Goal: Task Accomplishment & Management: Manage account settings

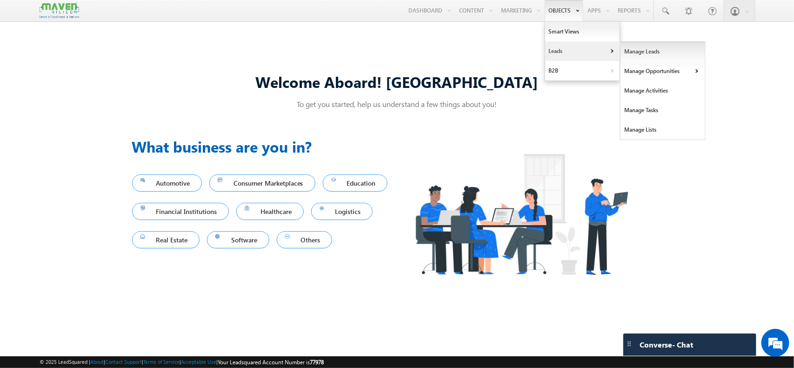
click at [629, 49] on link "Manage Leads" at bounding box center [663, 52] width 85 height 20
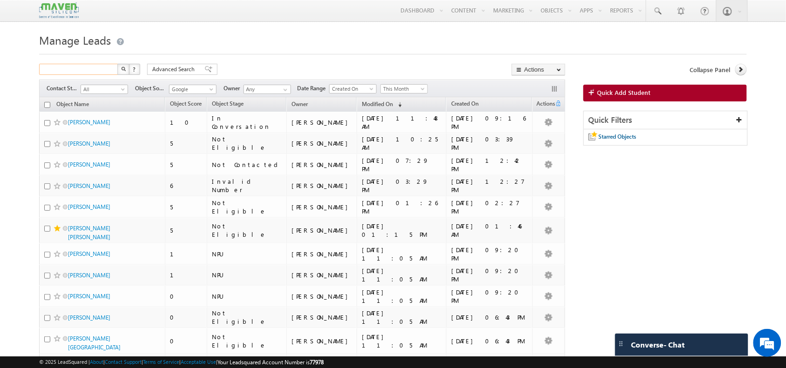
click at [89, 64] on input "text" at bounding box center [79, 69] width 80 height 11
type input "yadav"
click at [117, 64] on button "button" at bounding box center [123, 69] width 12 height 11
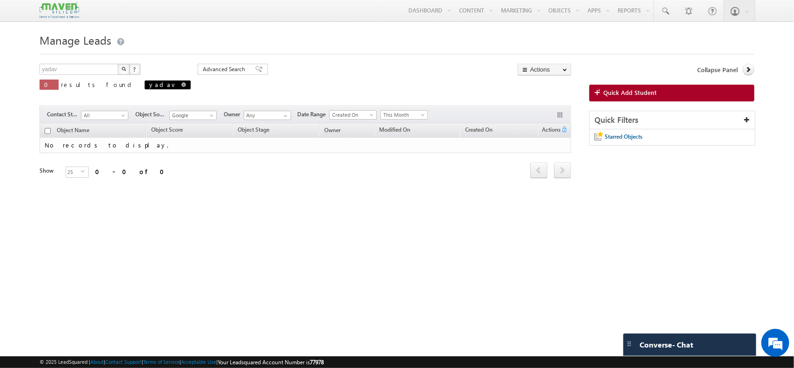
click at [181, 85] on span at bounding box center [183, 84] width 5 height 5
type input "Search Objects"
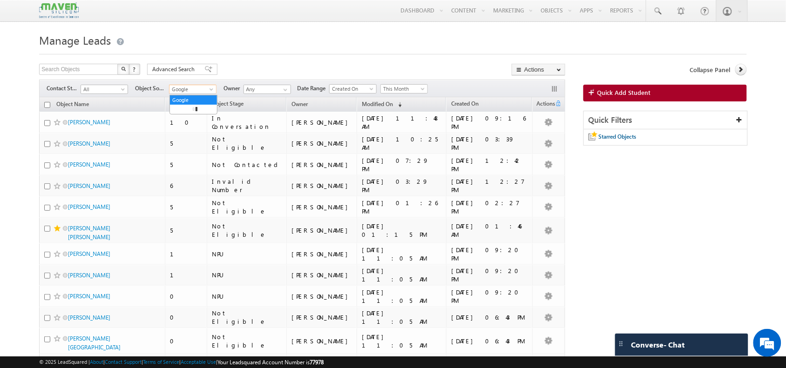
click at [196, 94] on span "Google" at bounding box center [191, 89] width 44 height 8
click at [184, 103] on link "All" at bounding box center [193, 100] width 47 height 8
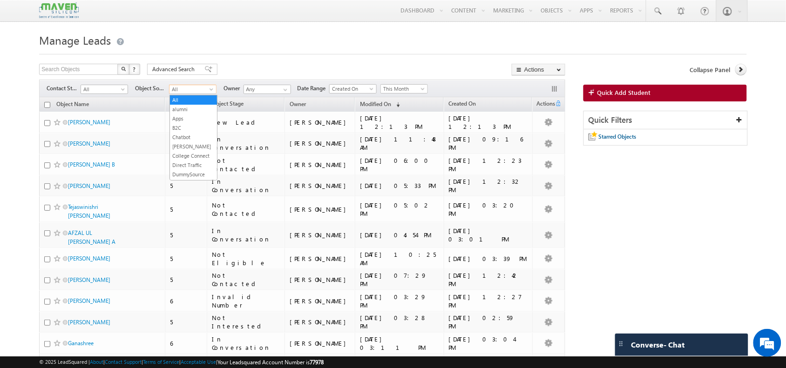
click at [216, 91] on link "All" at bounding box center [192, 89] width 47 height 9
click at [196, 138] on link "Event" at bounding box center [193, 134] width 47 height 8
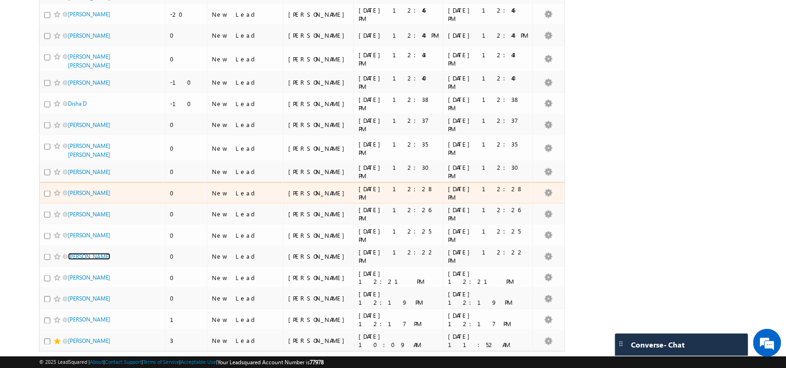
scroll to position [0, 0]
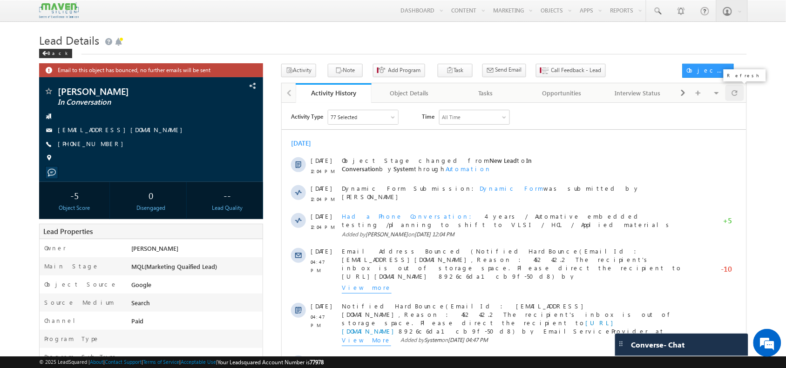
click at [727, 93] on div at bounding box center [734, 93] width 18 height 16
click at [741, 97] on div at bounding box center [734, 93] width 18 height 16
click at [341, 77] on button "Note" at bounding box center [345, 70] width 35 height 13
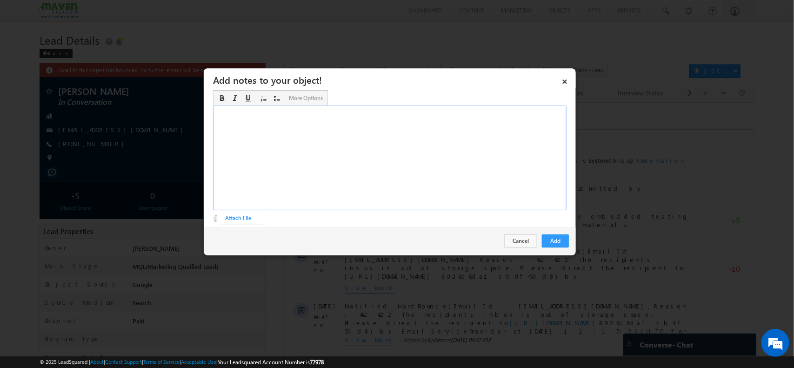
click at [464, 166] on div "Rich Text Editor, Description-inline-editor-div" at bounding box center [390, 158] width 354 height 105
click at [302, 129] on div "BITS Pilani sponsored by company ​" at bounding box center [390, 158] width 354 height 105
click at [266, 112] on div "BITS Pilani sponsored by company ​" at bounding box center [390, 158] width 354 height 105
click at [305, 122] on div "BITS Pilani sponsored by company ​" at bounding box center [390, 158] width 354 height 105
click at [299, 134] on div "BITS Pilani sponsored by company ​" at bounding box center [390, 158] width 354 height 105
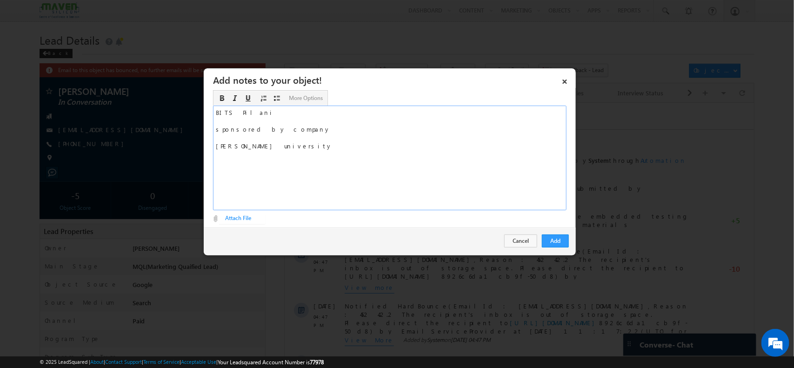
click at [230, 112] on div "BITS Pilani sponsored by company Shiv nadar university ​" at bounding box center [390, 158] width 354 height 105
click at [277, 132] on div "sponsored by company Shiv nadar university ​" at bounding box center [390, 158] width 354 height 105
click at [270, 141] on div "sponsored by company Shiv nadar university ​" at bounding box center [390, 158] width 354 height 105
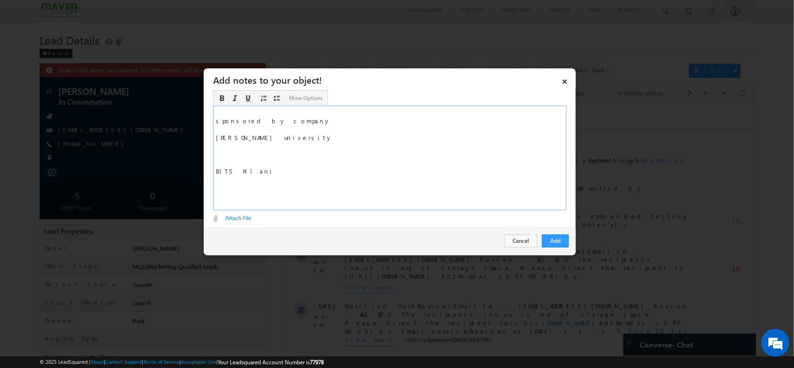
click at [226, 155] on div "sponsored by company Shiv nadar university ​ BITS Pilani" at bounding box center [390, 158] width 354 height 105
click at [272, 151] on div "sponsored by company Shiv nadar university BITS Pilani" at bounding box center [390, 158] width 354 height 105
click at [561, 237] on button "Add" at bounding box center [555, 241] width 27 height 13
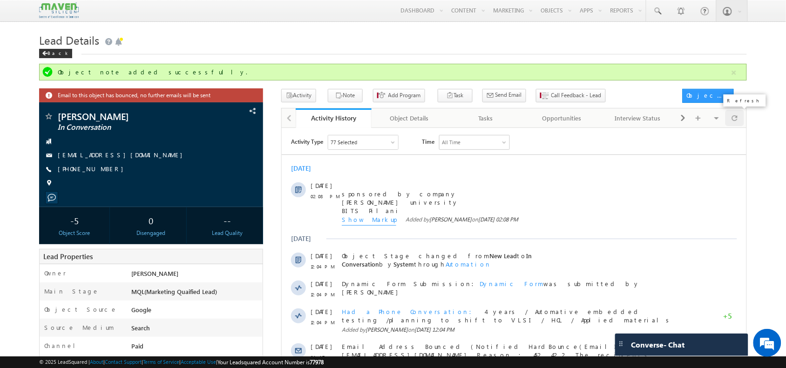
click at [740, 121] on div at bounding box center [734, 118] width 18 height 16
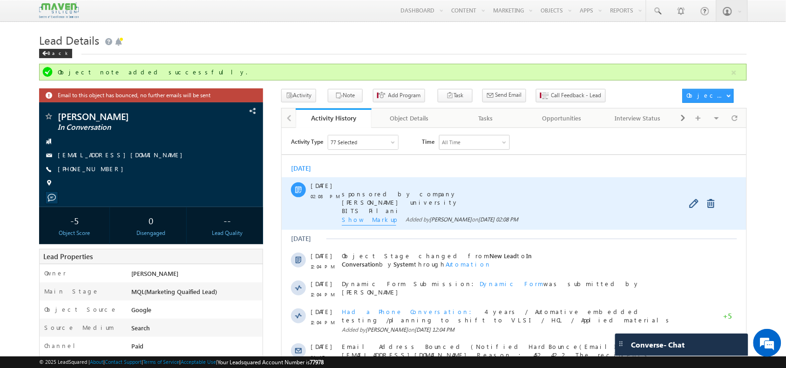
click at [692, 208] on div at bounding box center [702, 203] width 32 height 13
click at [692, 205] on link at bounding box center [693, 203] width 11 height 9
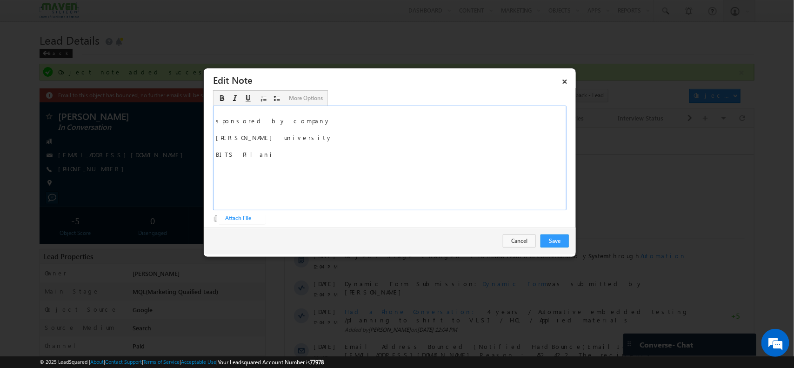
click at [359, 173] on div "sponsored by company Shiv nadar university BITS Pilani" at bounding box center [390, 158] width 354 height 105
click at [299, 124] on div "sponsored by company Shiv nadar university BITS Pilani Tried to convince / he s…" at bounding box center [390, 158] width 354 height 105
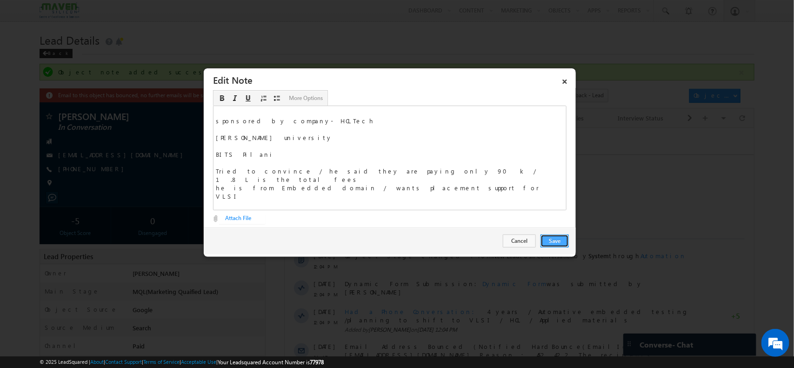
click at [554, 239] on button "Save" at bounding box center [555, 241] width 28 height 13
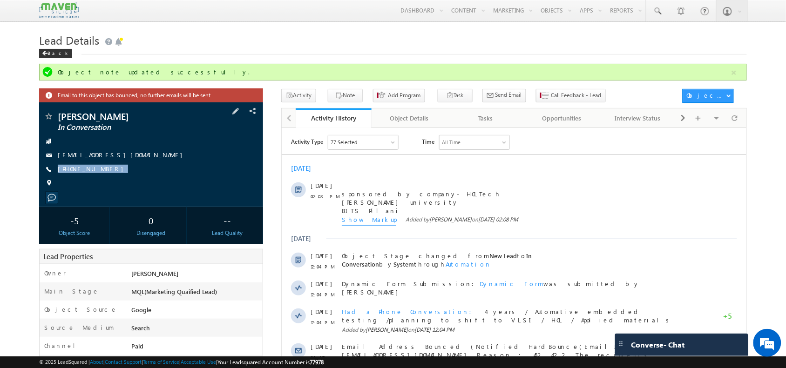
drag, startPoint x: 111, startPoint y: 171, endPoint x: 105, endPoint y: 178, distance: 8.9
click at [105, 178] on div "Rafi Shaikh In Conversation rafiautomotive3@gmail.com +91-8978617793" at bounding box center [151, 152] width 214 height 81
copy div "+91-8978617793"
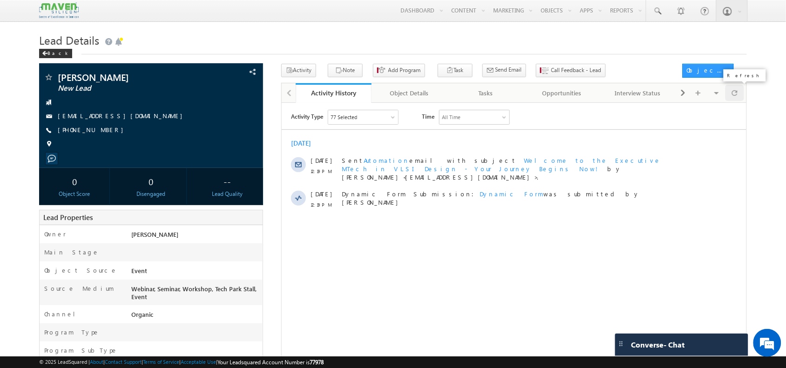
click at [733, 95] on span at bounding box center [735, 93] width 6 height 16
drag, startPoint x: 424, startPoint y: 219, endPoint x: 457, endPoint y: 211, distance: 34.0
click at [457, 211] on div "Activity Type 77 Selected Select All Sales Activities 1 Sales Activity Opportun…" at bounding box center [513, 225] width 464 height 233
click at [729, 91] on div at bounding box center [734, 93] width 18 height 16
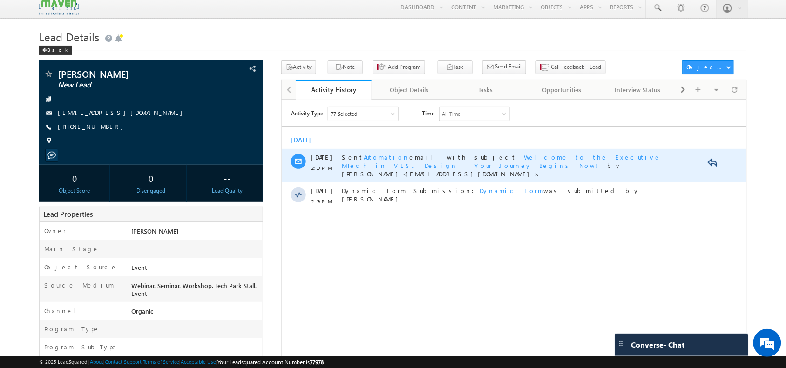
scroll to position [5, 0]
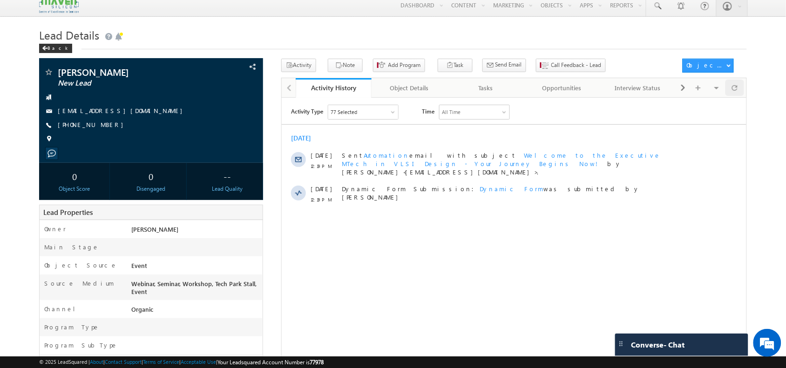
click at [743, 91] on div at bounding box center [734, 88] width 18 height 16
drag, startPoint x: 108, startPoint y: 124, endPoint x: 103, endPoint y: 131, distance: 7.7
click at [103, 131] on div "Nikhil Patel New Lead nikhilsp1585@gmail.com +91-6351847876" at bounding box center [151, 107] width 214 height 81
copy div "+91-6351847876"
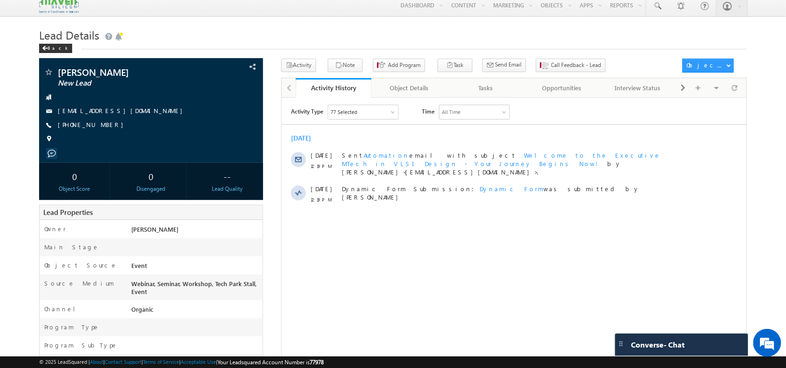
click at [745, 88] on div "Activity History Activity History Object Details Object Details Tasks Tasks Opp…" at bounding box center [513, 88] width 465 height 20
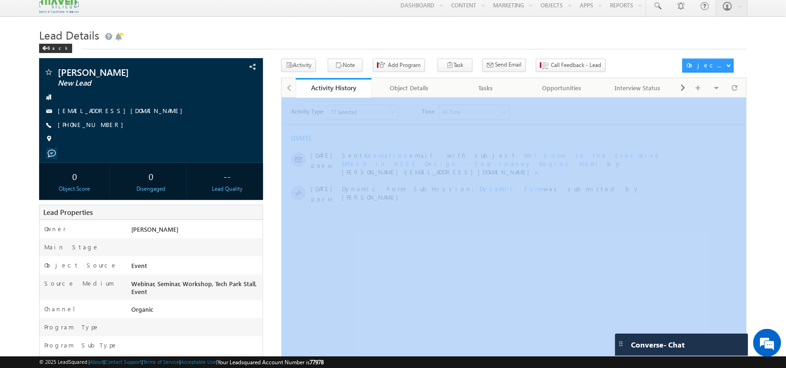
click at [745, 88] on div "Activity History Activity History Object Details Object Details Tasks Tasks Opp…" at bounding box center [513, 88] width 465 height 20
drag, startPoint x: 745, startPoint y: 88, endPoint x: 732, endPoint y: 91, distance: 13.8
click at [732, 91] on div "Activity History Activity History Object Details Object Details Tasks Tasks Opp…" at bounding box center [513, 88] width 465 height 20
click at [732, 91] on span at bounding box center [735, 88] width 6 height 16
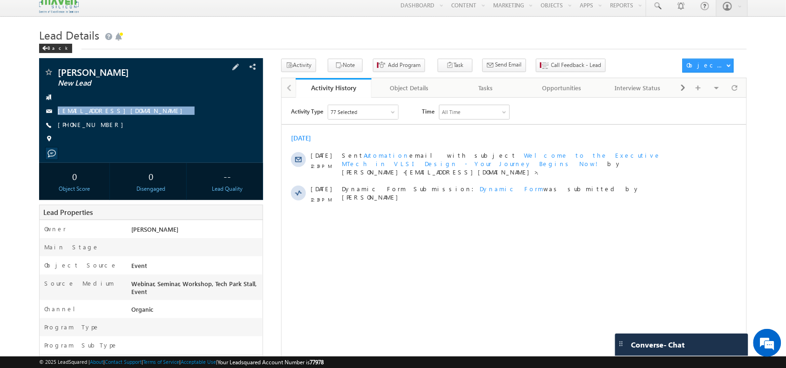
drag, startPoint x: 131, startPoint y: 110, endPoint x: 129, endPoint y: 117, distance: 7.2
click at [129, 117] on div "[PERSON_NAME] New Lead [EMAIL_ADDRESS][DOMAIN_NAME] [PHONE_NUMBER]" at bounding box center [151, 107] width 214 height 81
copy div "[EMAIL_ADDRESS][DOMAIN_NAME]"
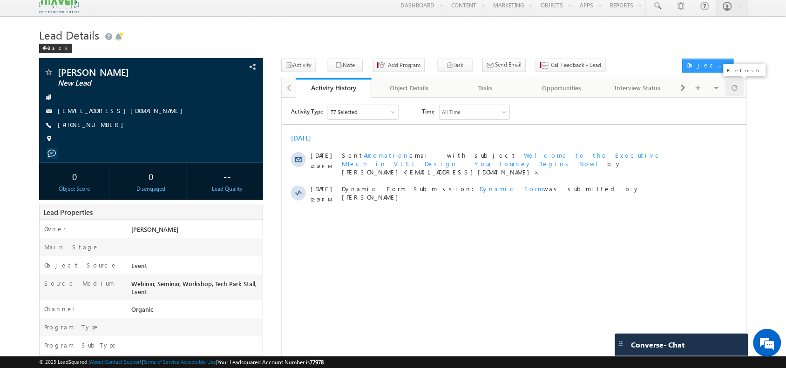
click at [733, 89] on span at bounding box center [735, 88] width 6 height 16
click at [343, 69] on button "Note" at bounding box center [345, 65] width 35 height 13
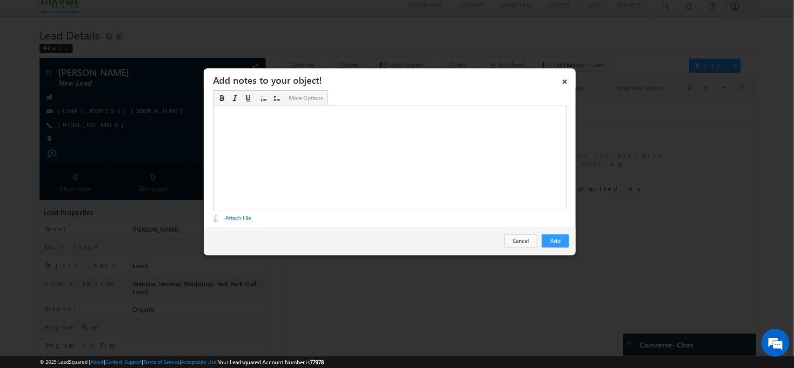
click at [417, 127] on div "Rich Text Editor, Description-inline-editor-div" at bounding box center [390, 158] width 354 height 105
click at [320, 129] on div "3rd year student / no proper response ​" at bounding box center [390, 158] width 354 height 105
click at [567, 244] on button "Add" at bounding box center [555, 241] width 27 height 13
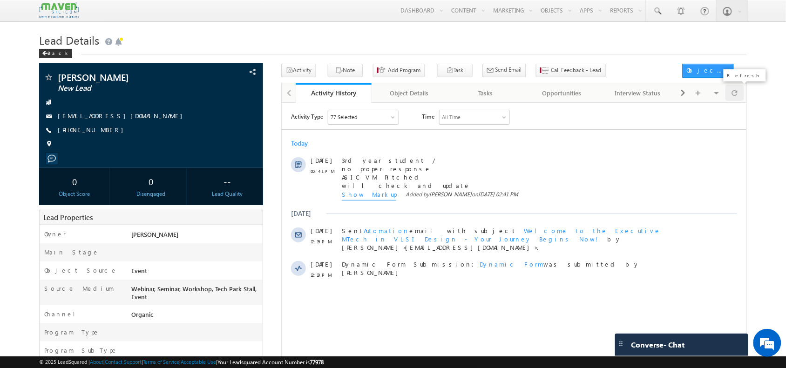
click at [732, 90] on span at bounding box center [735, 93] width 6 height 16
click at [551, 70] on span "Call Feedback - Lead" at bounding box center [576, 70] width 50 height 8
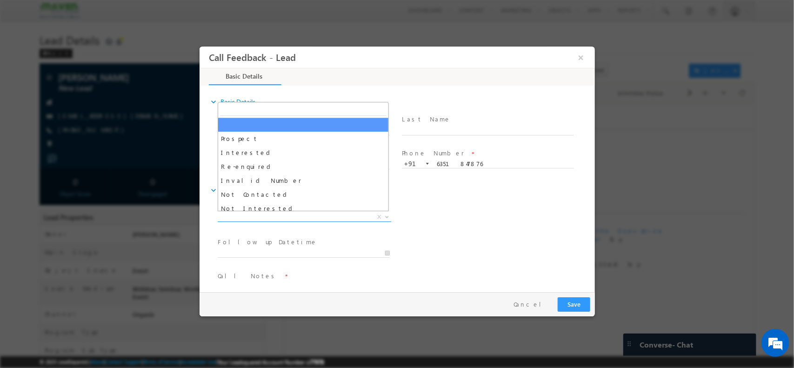
click at [319, 218] on span "X" at bounding box center [304, 216] width 174 height 9
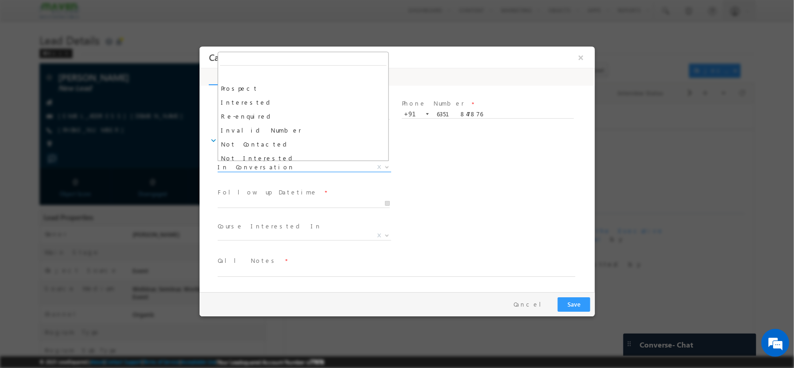
scroll to position [70, 0]
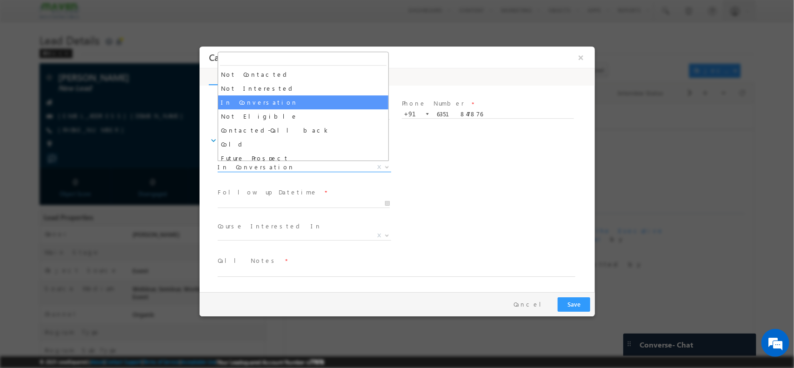
click at [293, 169] on span "In Conversation" at bounding box center [292, 166] width 151 height 8
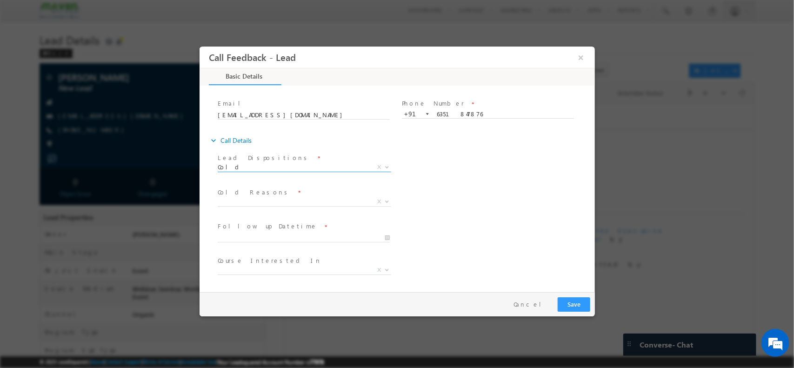
scroll to position [84, 0]
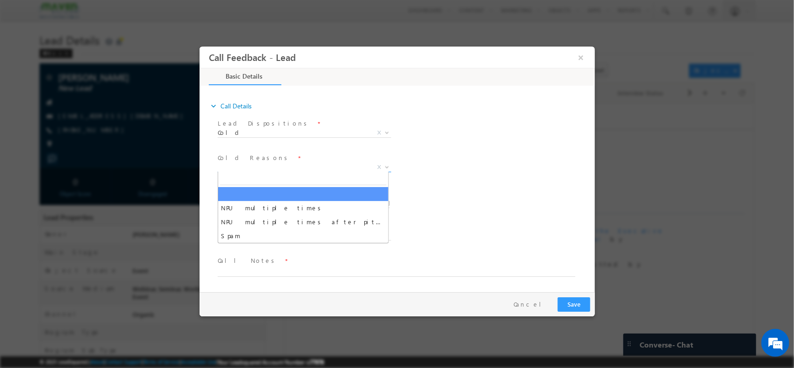
click at [262, 168] on span "X" at bounding box center [304, 166] width 174 height 9
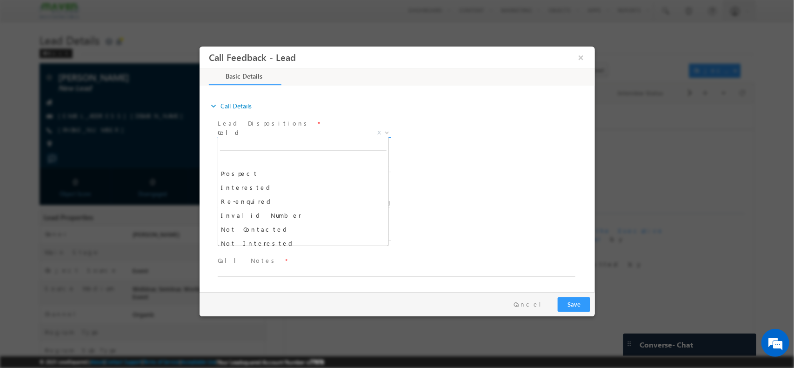
scroll to position [88, 0]
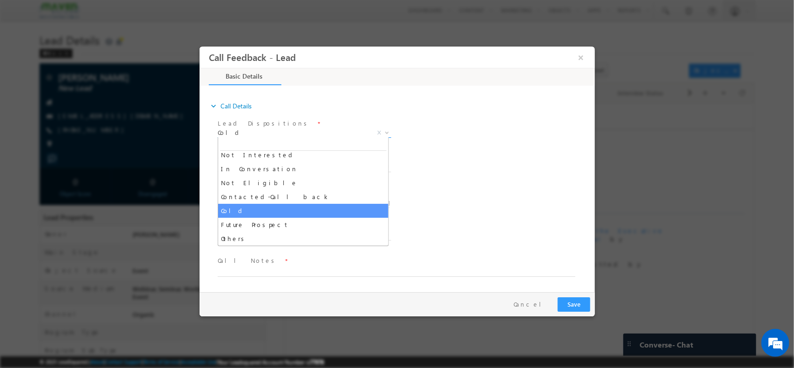
click at [272, 131] on span "Cold" at bounding box center [292, 132] width 151 height 8
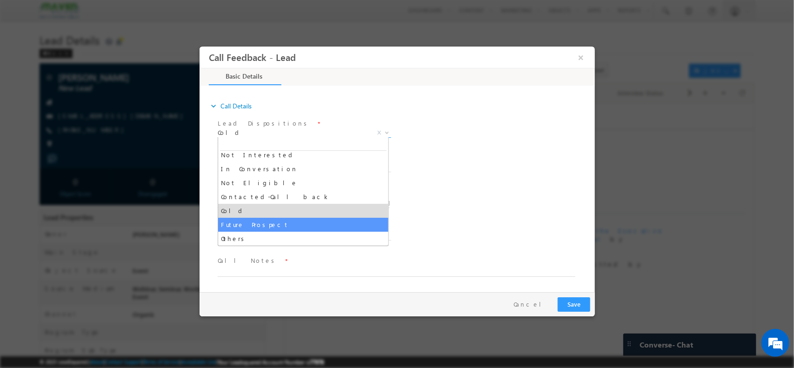
scroll to position [50, 0]
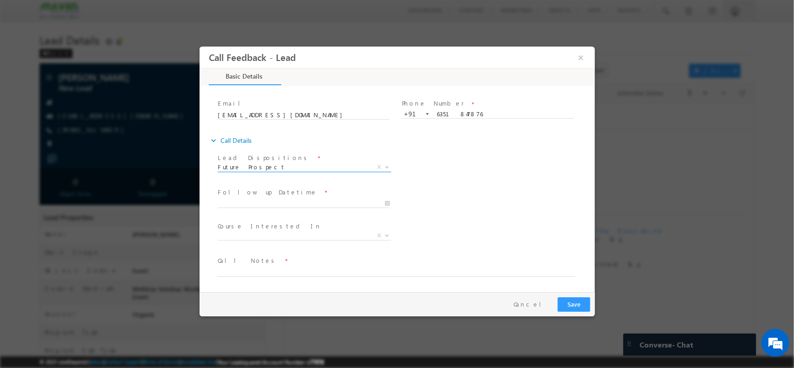
click at [296, 167] on span "Future Prospect" at bounding box center [292, 166] width 151 height 8
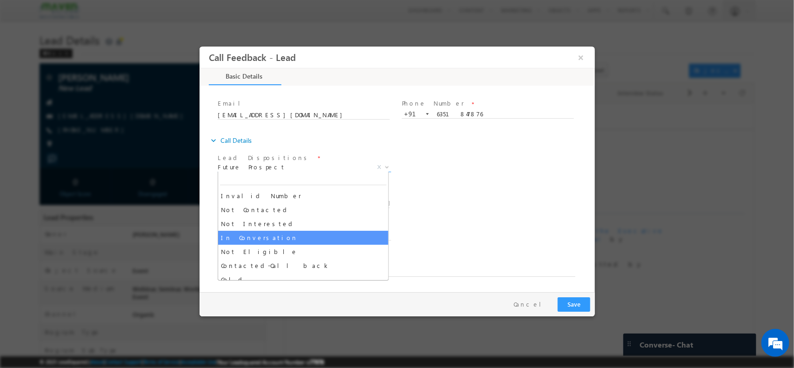
scroll to position [53, 0]
select select "In Conversation"
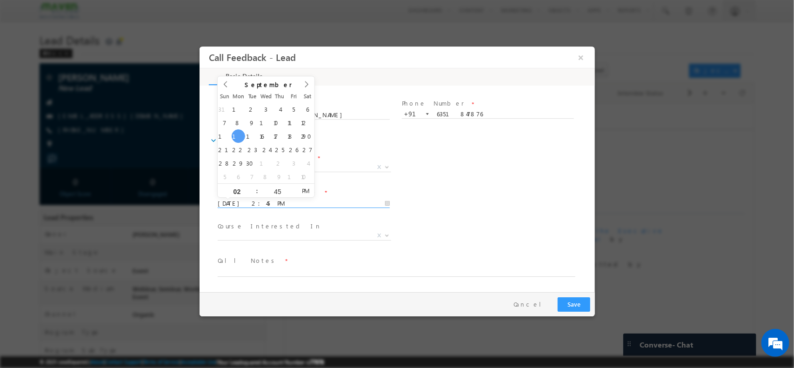
click at [281, 199] on input "15/09/2025 2:45 PM" at bounding box center [303, 203] width 172 height 9
type input "16/09/2025 2:45 PM"
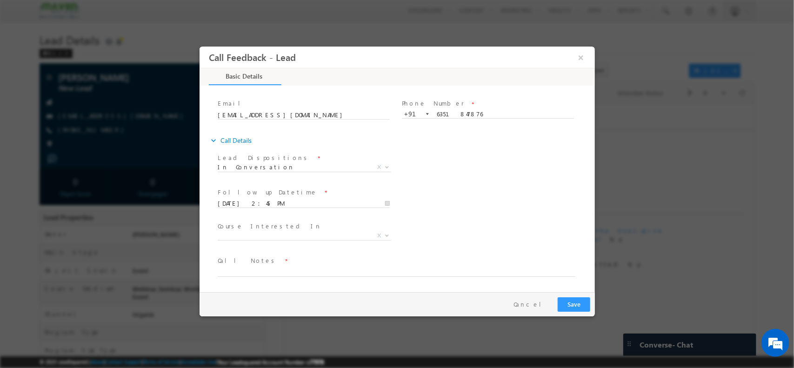
click at [301, 225] on span "Course Interested In *" at bounding box center [303, 226] width 172 height 10
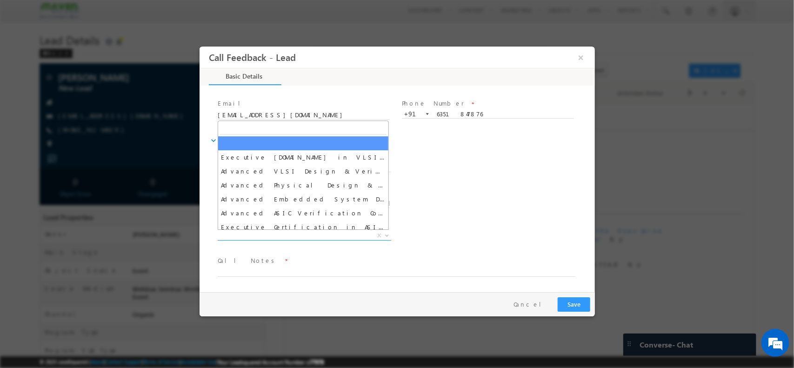
click at [297, 232] on span "X" at bounding box center [304, 235] width 174 height 9
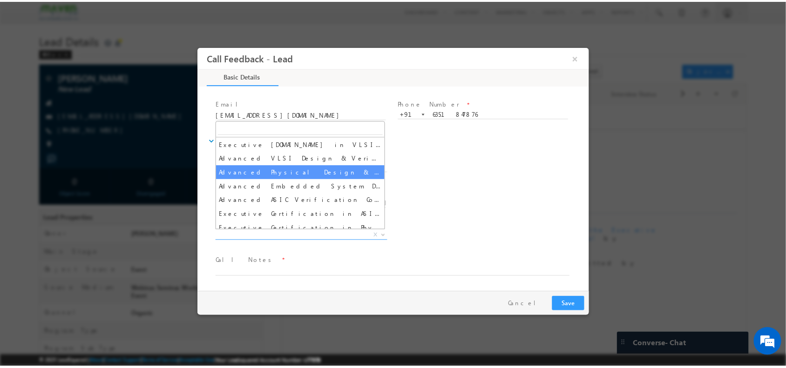
scroll to position [15, 0]
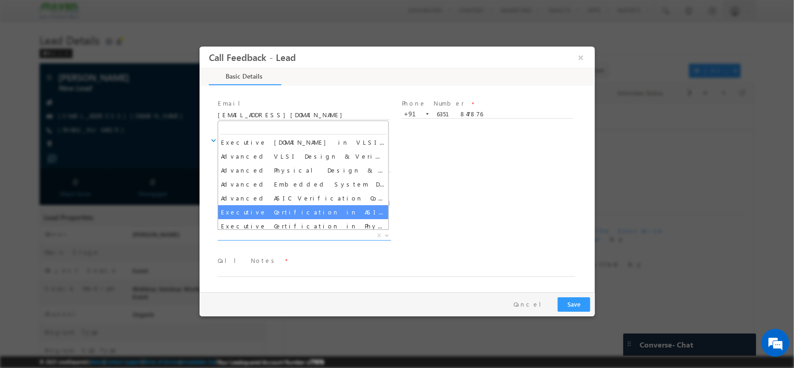
select select "Executive Certification in ASIC Verification"
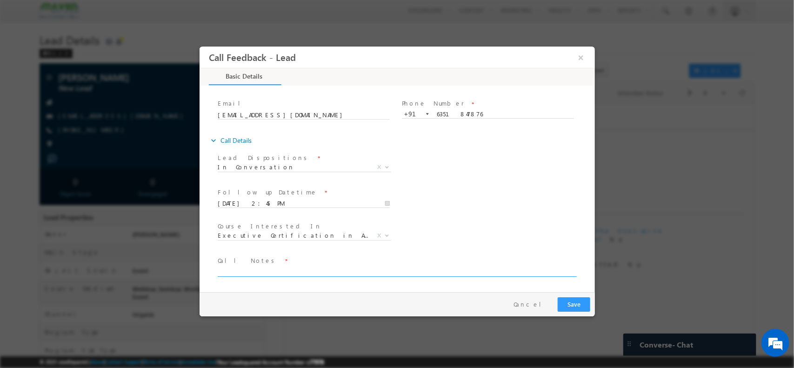
click at [272, 269] on textarea at bounding box center [396, 271] width 358 height 11
type textarea "added"
click at [558, 305] on button "Save" at bounding box center [574, 304] width 33 height 14
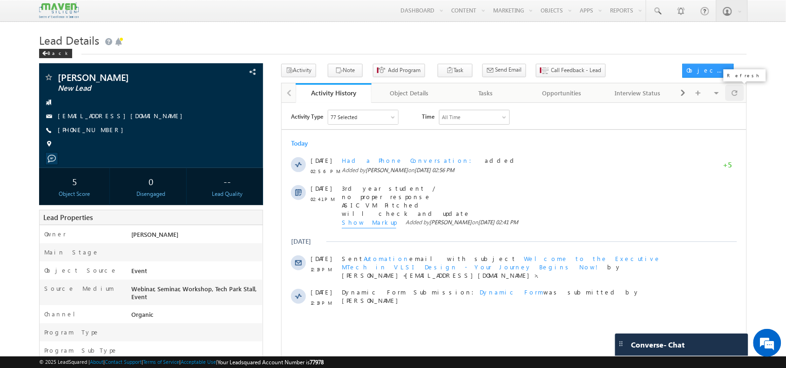
click at [735, 92] on span at bounding box center [735, 93] width 6 height 16
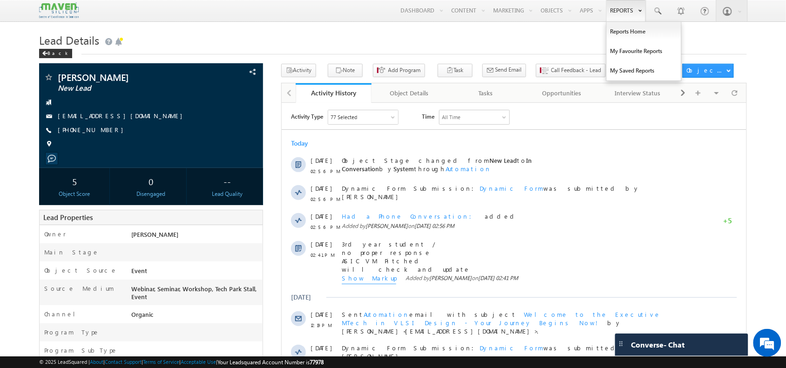
scroll to position [0, 0]
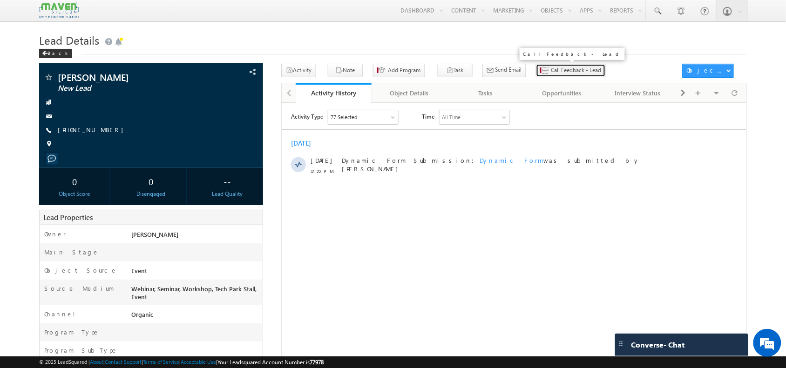
click at [551, 69] on span "Call Feedback - Lead" at bounding box center [576, 70] width 50 height 8
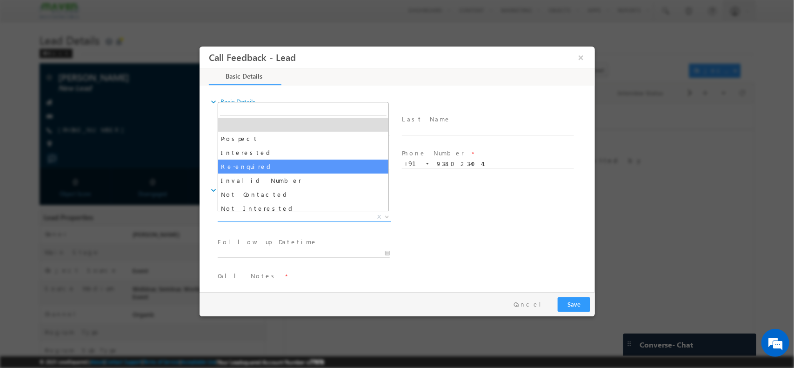
drag, startPoint x: 287, startPoint y: 214, endPoint x: 281, endPoint y: 164, distance: 50.6
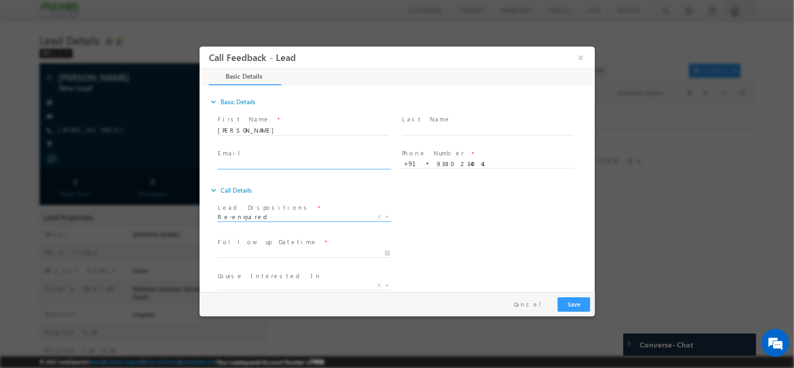
scroll to position [23, 0]
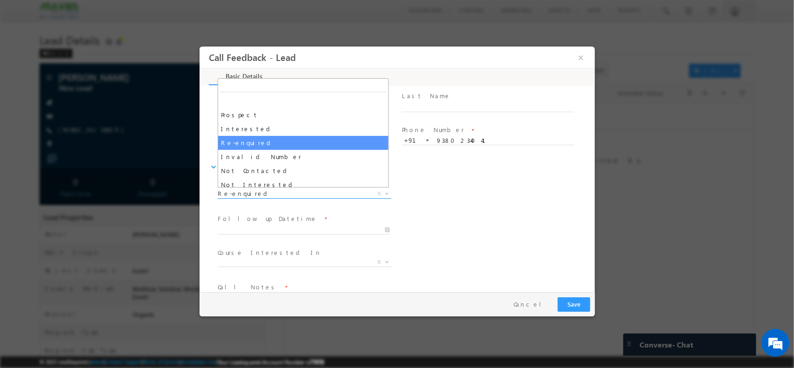
click at [270, 194] on span "Re-enquired" at bounding box center [292, 193] width 151 height 8
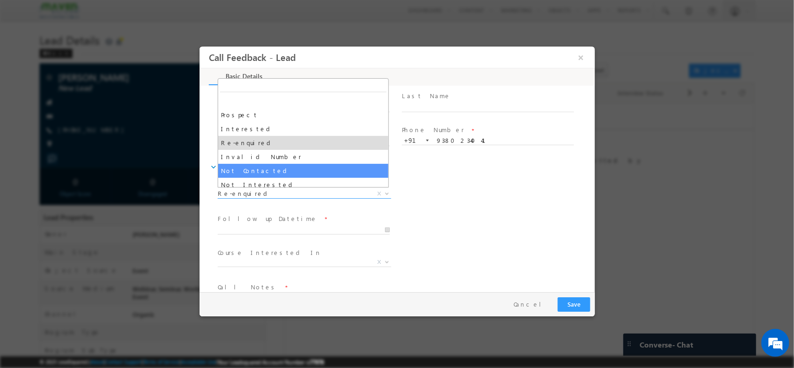
scroll to position [1, 0]
select select "Not Contacted"
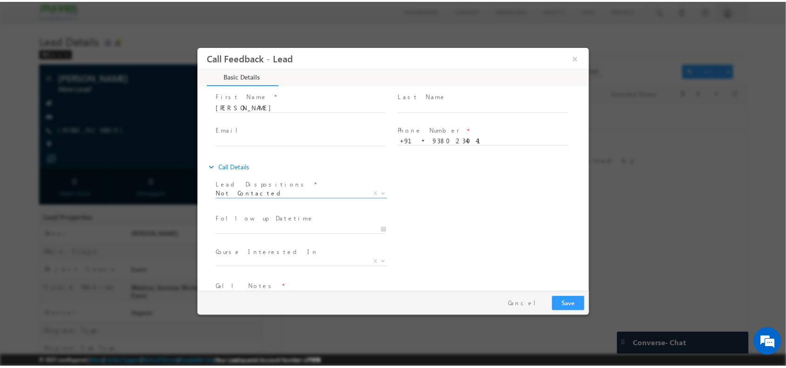
scroll to position [50, 0]
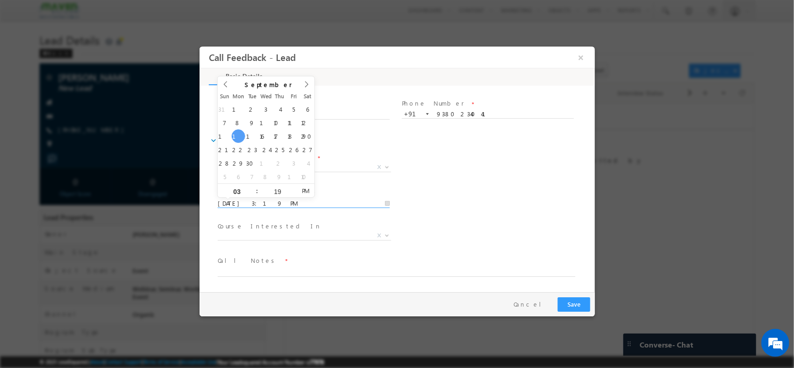
click at [275, 206] on input "15/09/2025 3:19 PM" at bounding box center [303, 203] width 172 height 9
type input "16/09/2025 3:19 PM"
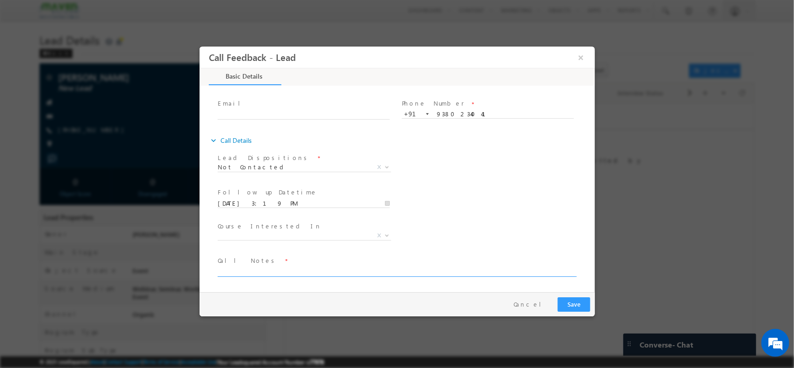
click at [288, 266] on textarea at bounding box center [396, 271] width 358 height 11
type textarea "NPU"
click at [578, 300] on button "Save" at bounding box center [574, 304] width 33 height 14
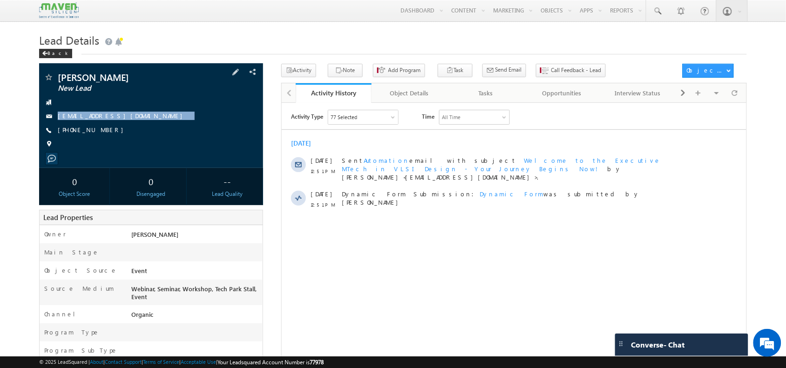
drag, startPoint x: 141, startPoint y: 113, endPoint x: 129, endPoint y: 133, distance: 23.8
click at [129, 133] on div "[PERSON_NAME] New Lead [EMAIL_ADDRESS][DOMAIN_NAME] [PHONE_NUMBER]" at bounding box center [151, 113] width 214 height 81
copy div "[EMAIL_ADDRESS][DOMAIN_NAME]"
click at [150, 96] on div "[PERSON_NAME] New Lead [EMAIL_ADDRESS][DOMAIN_NAME] [PHONE_NUMBER]" at bounding box center [151, 113] width 214 height 81
drag, startPoint x: 141, startPoint y: 112, endPoint x: 140, endPoint y: 122, distance: 10.3
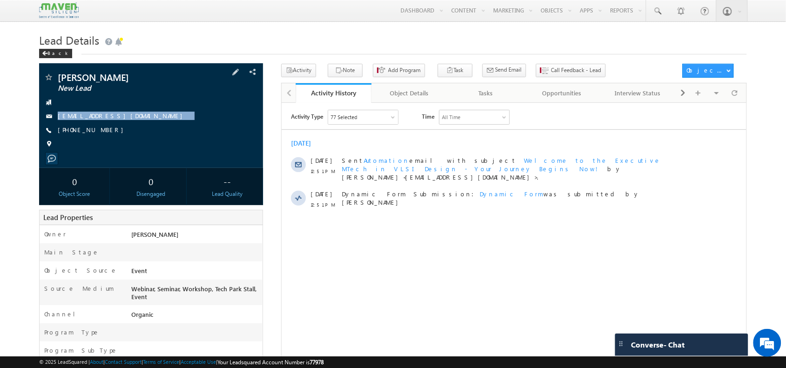
click at [140, 122] on div "[PERSON_NAME] New Lead [EMAIL_ADDRESS][DOMAIN_NAME] [PHONE_NUMBER]" at bounding box center [151, 113] width 214 height 81
copy div "[EMAIL_ADDRESS][DOMAIN_NAME]"
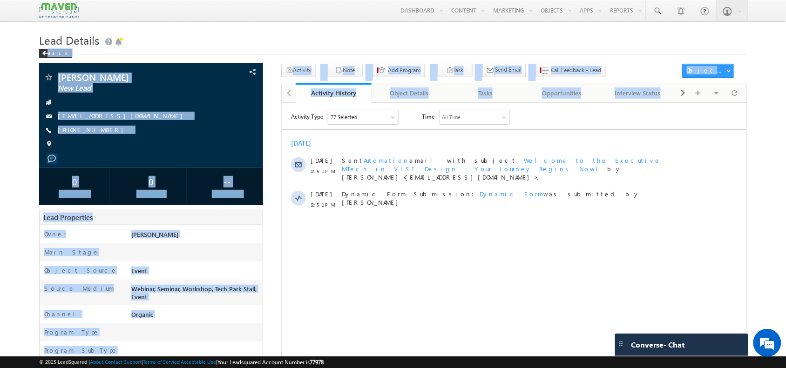
drag, startPoint x: 730, startPoint y: 96, endPoint x: 469, endPoint y: 46, distance: 266.0
click at [469, 46] on div "Lead Details Back Rahul Dabur New Lead --" at bounding box center [392, 340] width 707 height 621
click at [551, 67] on span "Call Feedback - Lead" at bounding box center [576, 70] width 50 height 8
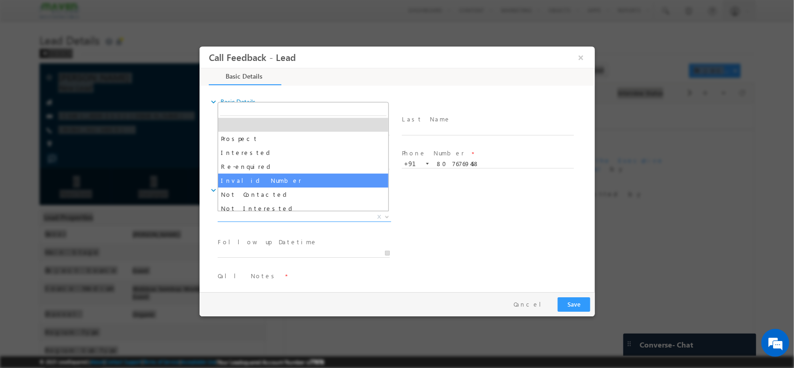
drag, startPoint x: 321, startPoint y: 215, endPoint x: 322, endPoint y: 188, distance: 27.0
select select "Not Contacted"
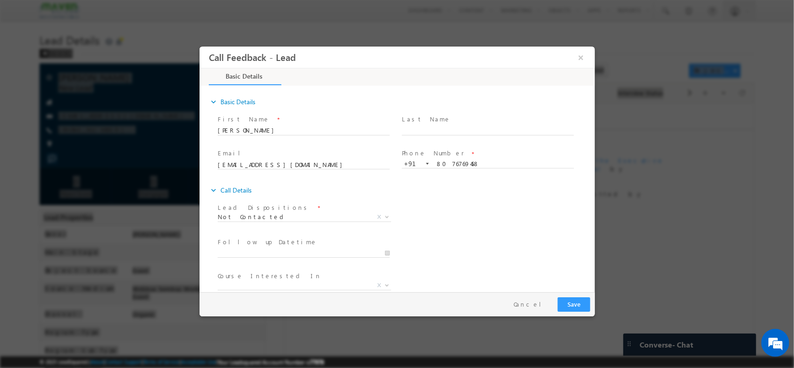
click at [322, 188] on div "expand_more Call Details" at bounding box center [401, 189] width 386 height 17
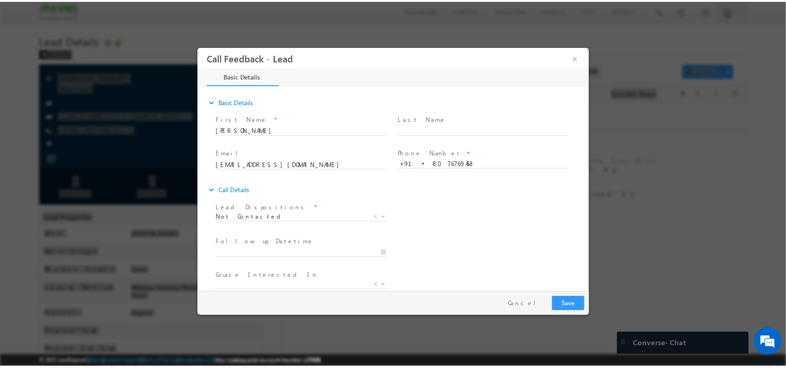
scroll to position [50, 0]
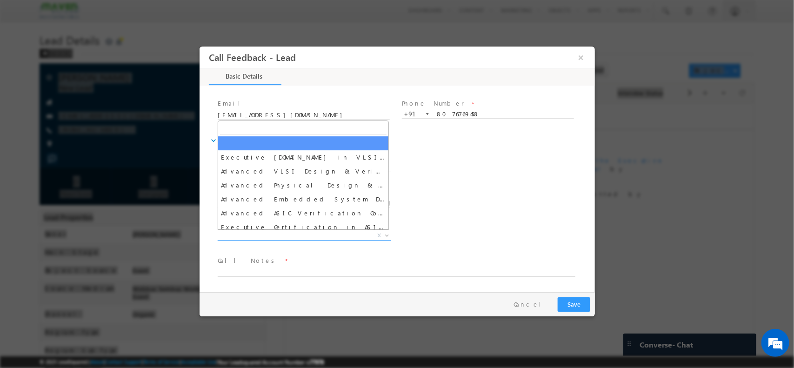
click at [279, 234] on span "X" at bounding box center [304, 235] width 174 height 9
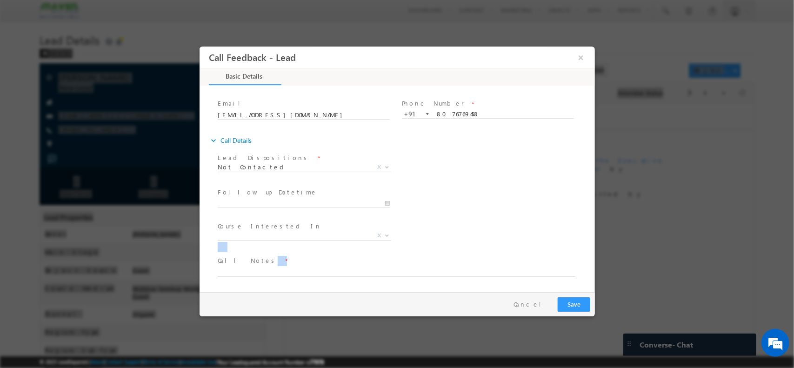
drag, startPoint x: 463, startPoint y: 227, endPoint x: 337, endPoint y: 291, distance: 141.1
click at [337, 291] on div "Call Feedback - Lead × Basic Details 50% Completed" at bounding box center [397, 168] width 396 height 245
click at [347, 276] on span at bounding box center [391, 281] width 348 height 10
click at [339, 270] on textarea at bounding box center [396, 271] width 358 height 11
type textarea "NPU / Mail sent for referral"
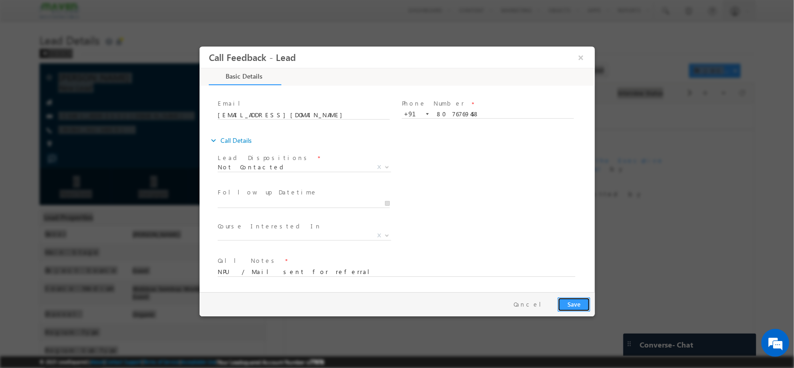
click at [576, 299] on button "Save" at bounding box center [574, 304] width 33 height 14
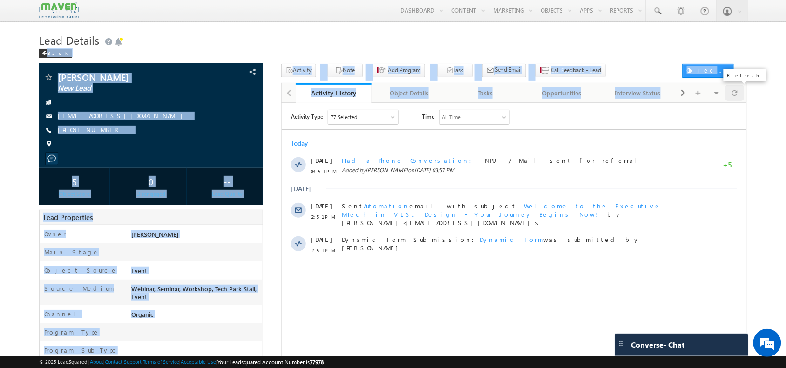
click at [737, 98] on span at bounding box center [735, 93] width 6 height 16
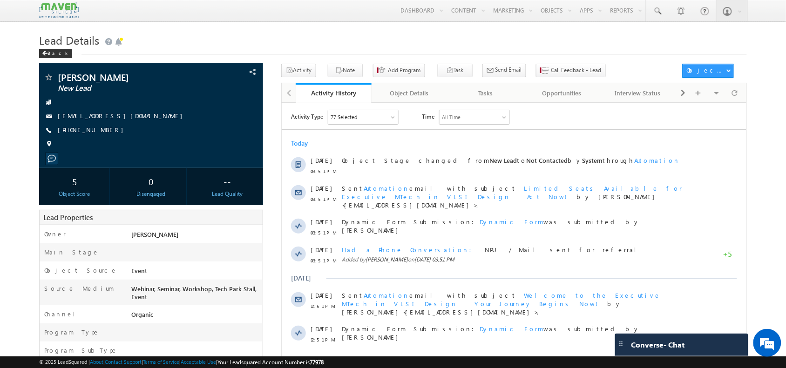
scroll to position [0, 0]
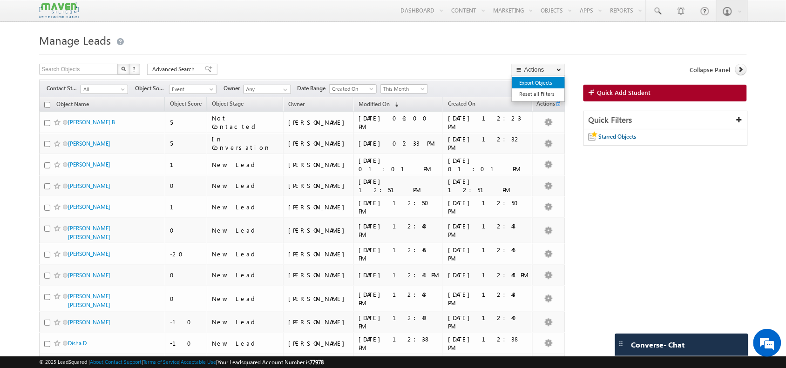
click at [544, 81] on link "Export Objects" at bounding box center [538, 82] width 53 height 11
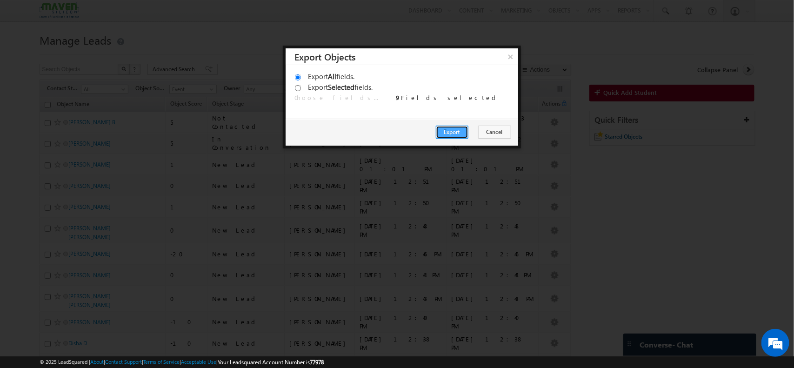
click at [453, 135] on button "Export" at bounding box center [452, 132] width 33 height 13
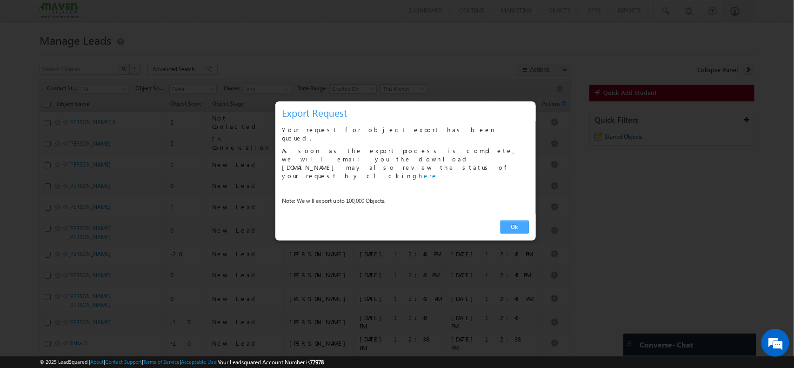
click at [515, 221] on link "Ok" at bounding box center [515, 227] width 28 height 13
